Goal: Find specific page/section: Find specific page/section

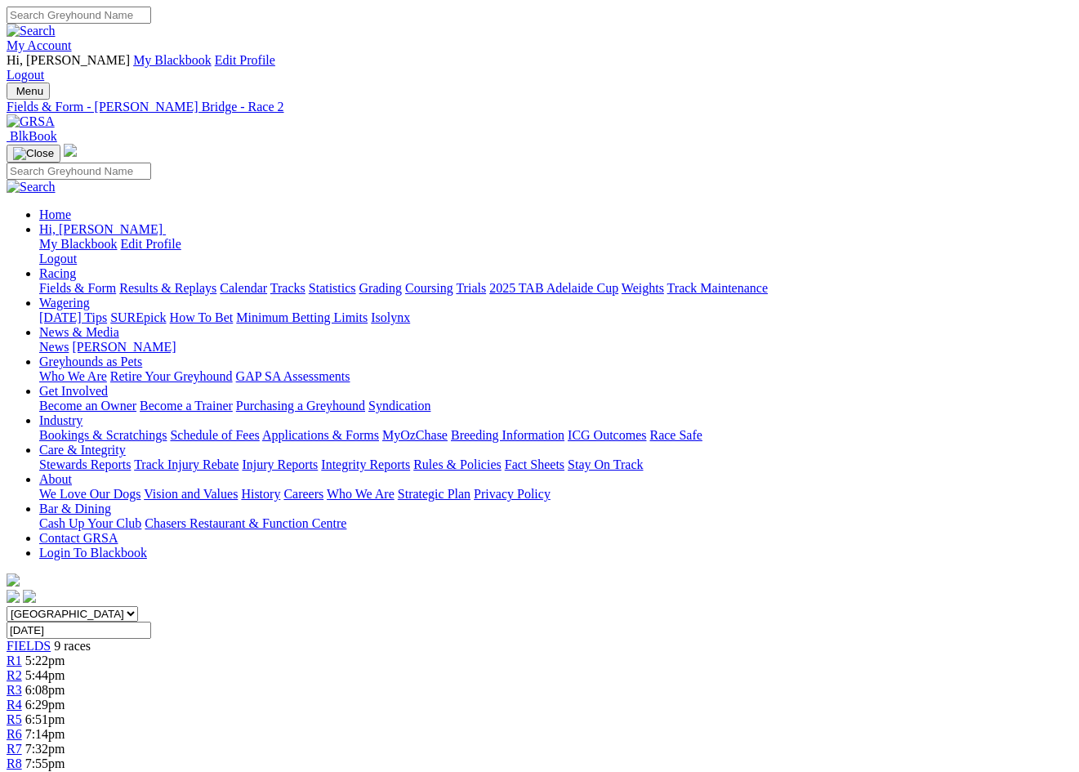
click at [118, 531] on link "Contact GRSA" at bounding box center [78, 538] width 78 height 14
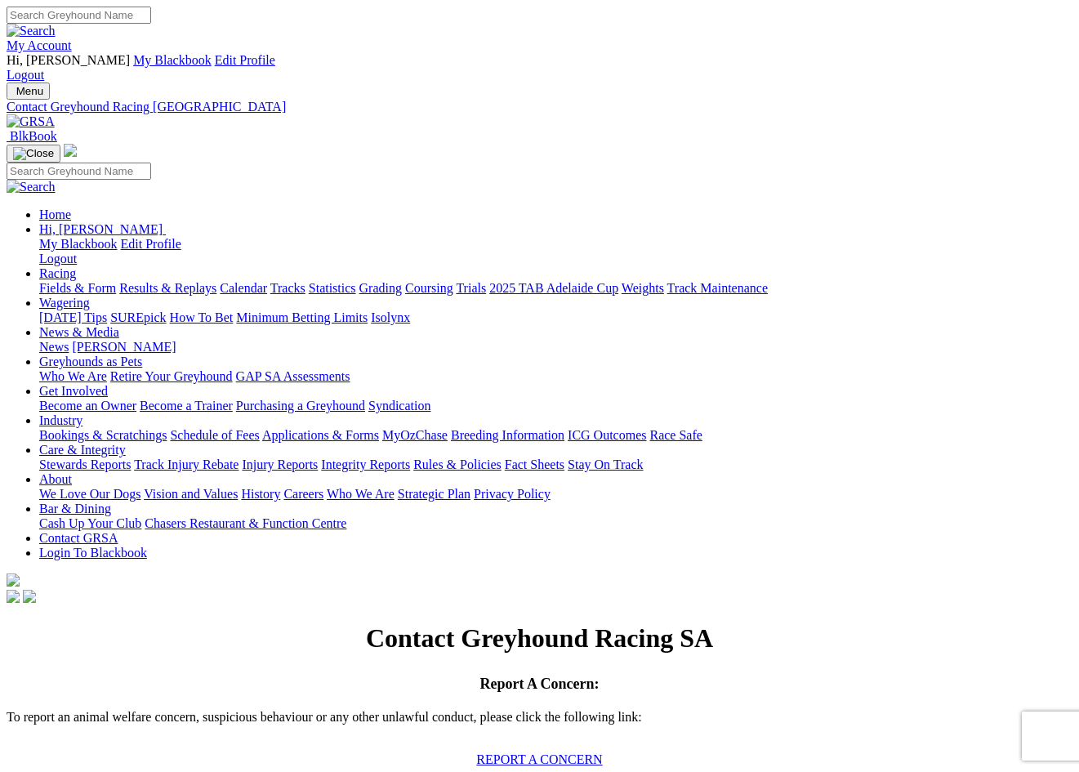
click at [118, 531] on link "Contact GRSA" at bounding box center [78, 538] width 78 height 14
click at [55, 114] on img at bounding box center [31, 121] width 48 height 15
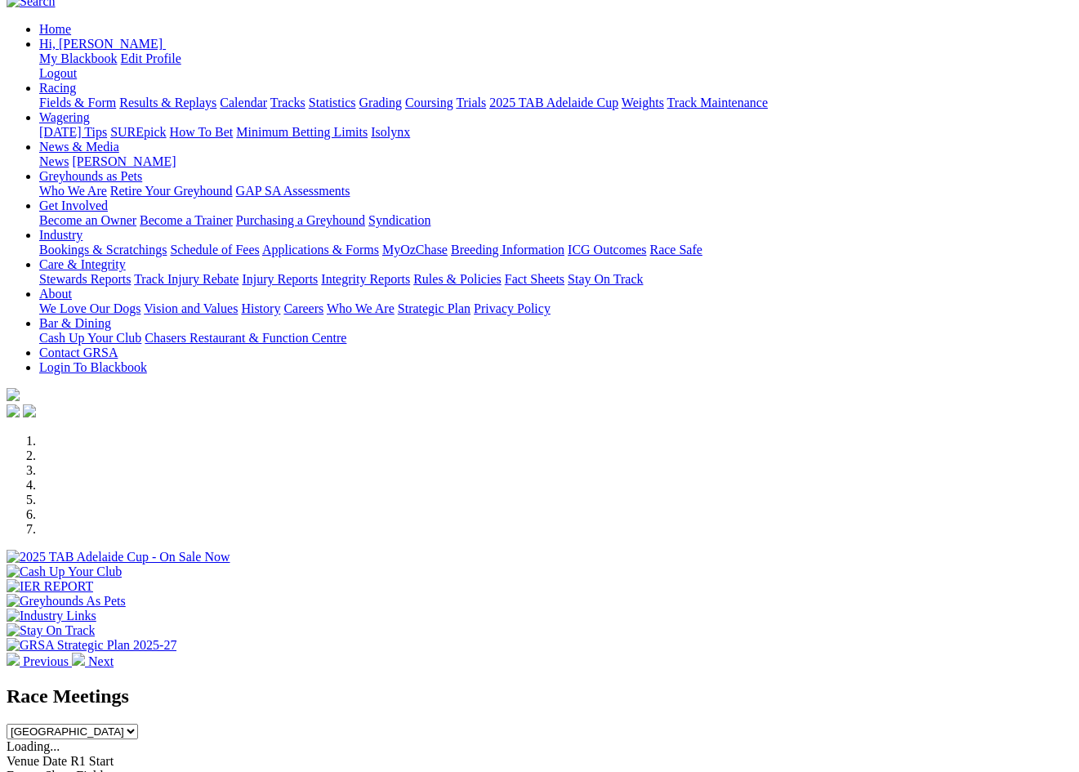
scroll to position [164, 0]
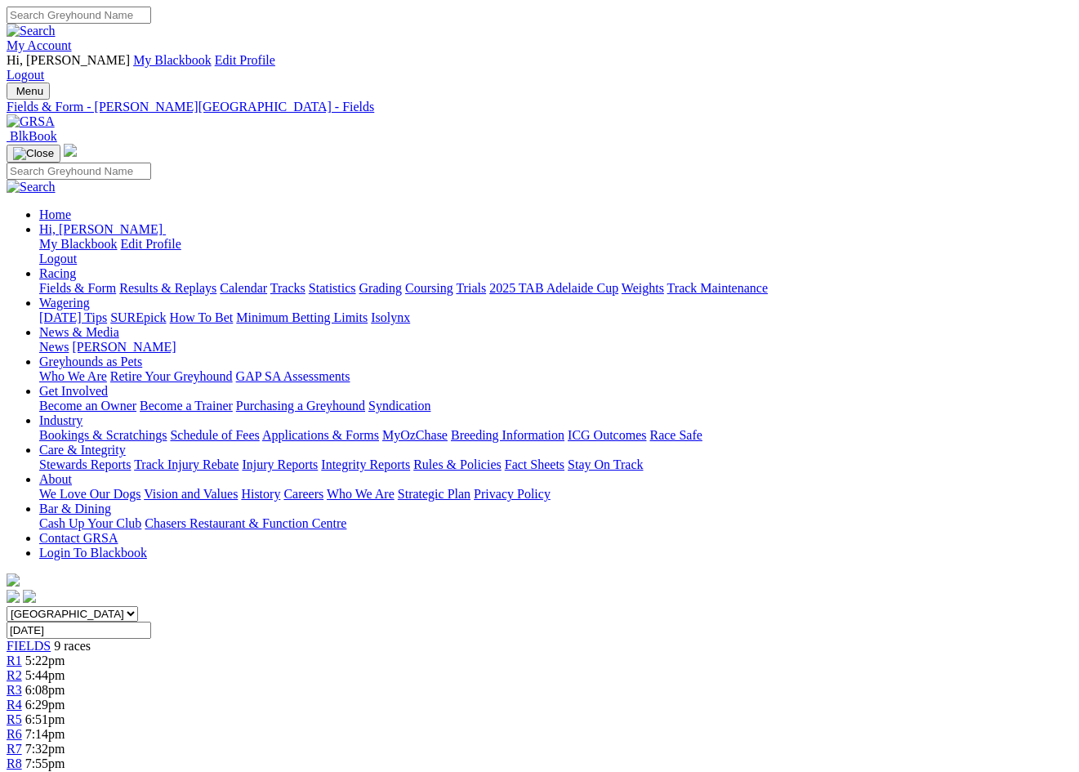
click at [309, 668] on div "R2 5:44pm" at bounding box center [540, 675] width 1066 height 15
